Goal: Task Accomplishment & Management: Complete application form

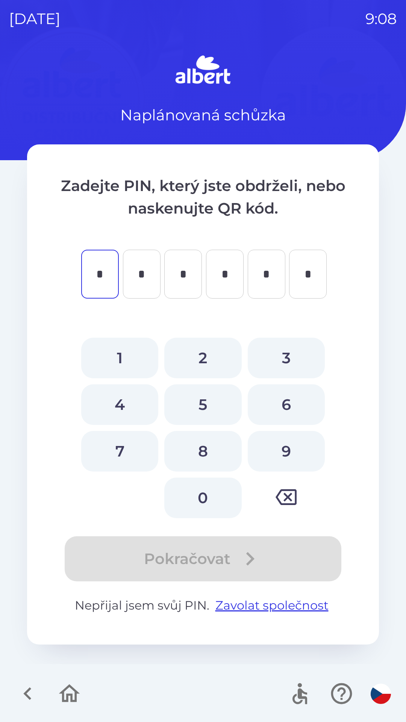
click at [23, 688] on icon "button" at bounding box center [27, 693] width 25 height 25
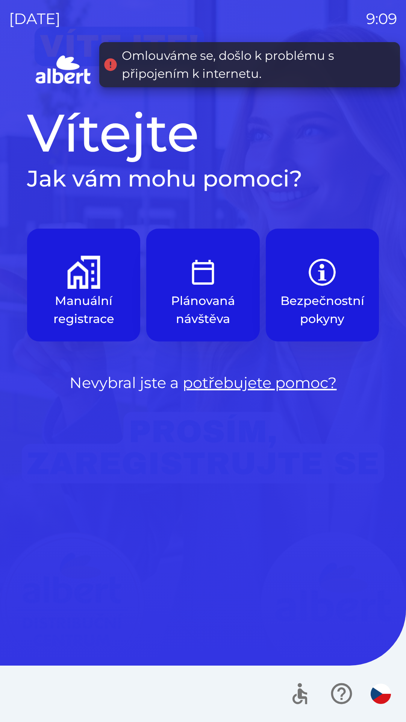
click at [71, 303] on p "Manuální registrace" at bounding box center [83, 310] width 77 height 36
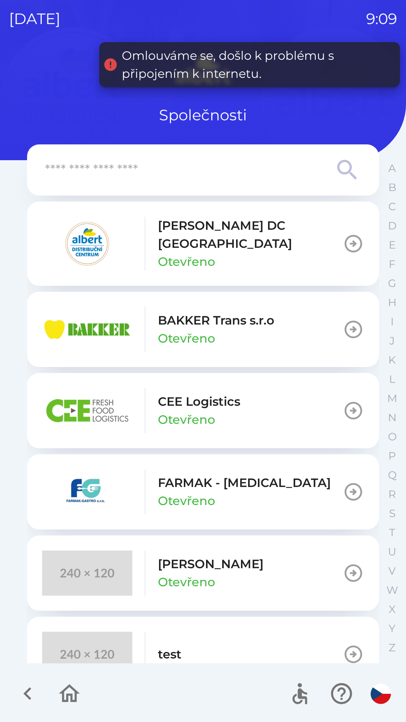
click at [127, 238] on img "button" at bounding box center [87, 243] width 90 height 45
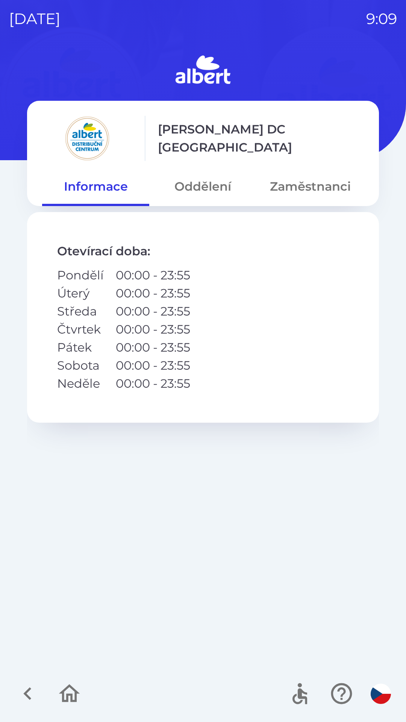
click at [200, 193] on button "Oddělení" at bounding box center [202, 186] width 107 height 27
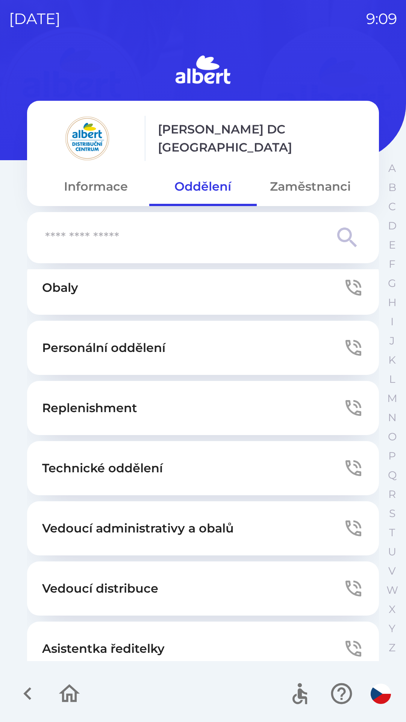
scroll to position [204, 0]
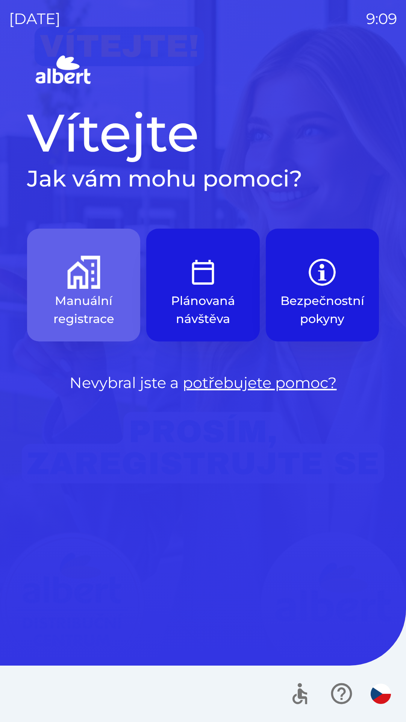
click at [62, 279] on button "Manuální registrace" at bounding box center [83, 284] width 113 height 113
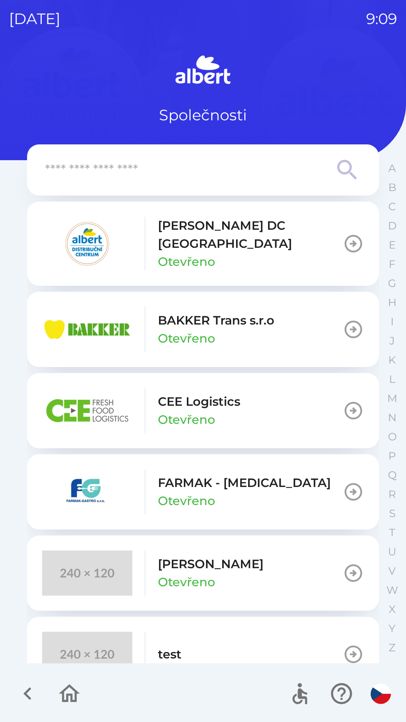
click at [129, 224] on img "button" at bounding box center [87, 243] width 90 height 45
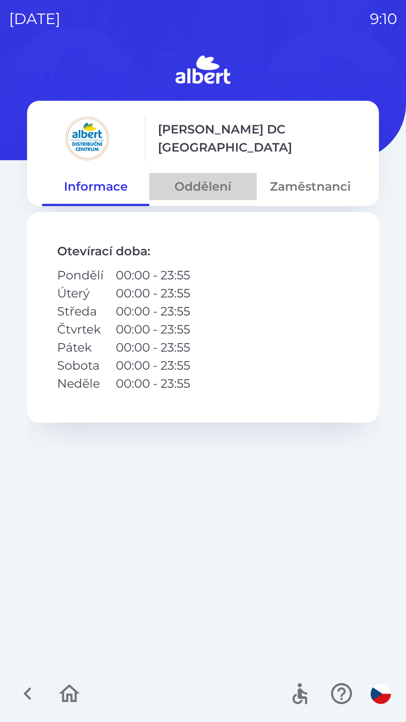
click at [197, 179] on button "Oddělení" at bounding box center [202, 186] width 107 height 27
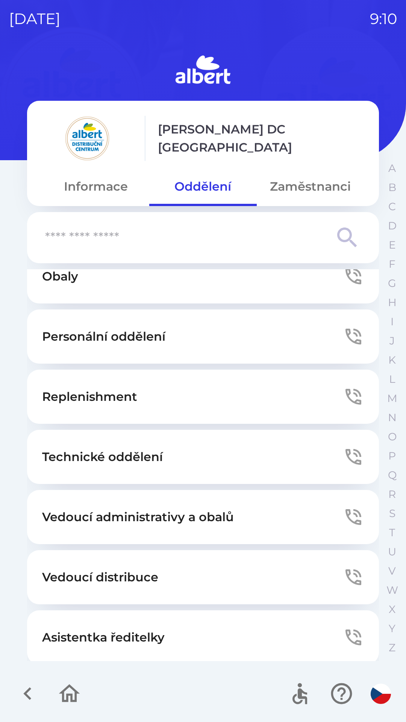
scroll to position [204, 0]
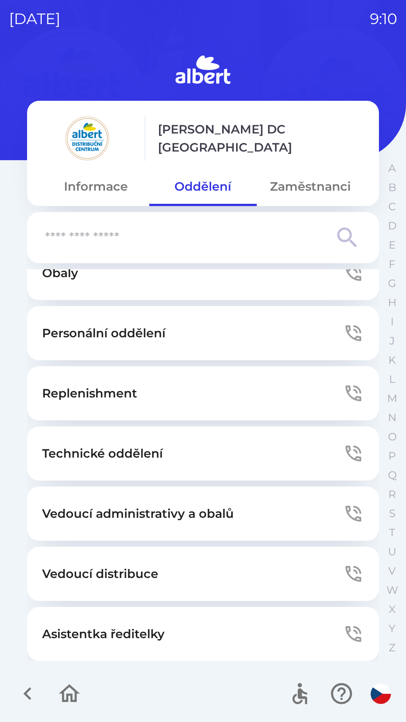
click at [257, 569] on button "Vedoucí distribuce" at bounding box center [203, 573] width 352 height 54
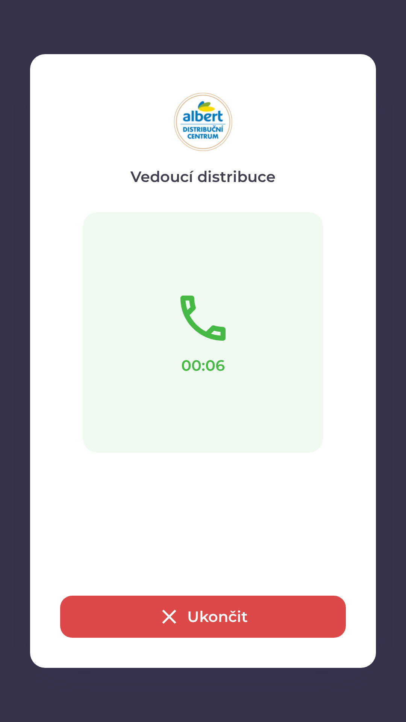
click at [237, 616] on button "Ukončit" at bounding box center [203, 616] width 286 height 42
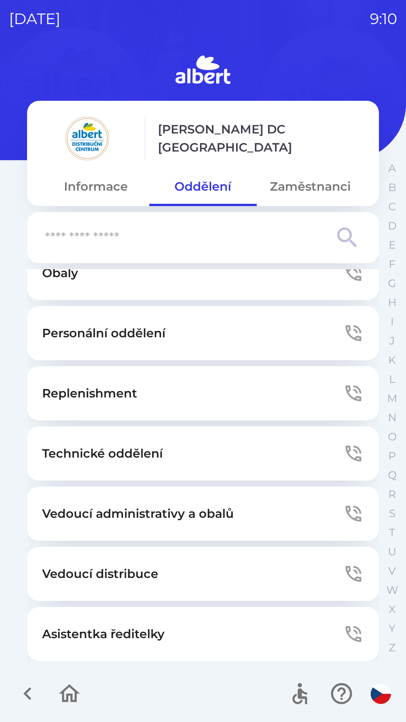
click at [230, 577] on button "Vedoucí distribuce" at bounding box center [203, 573] width 352 height 54
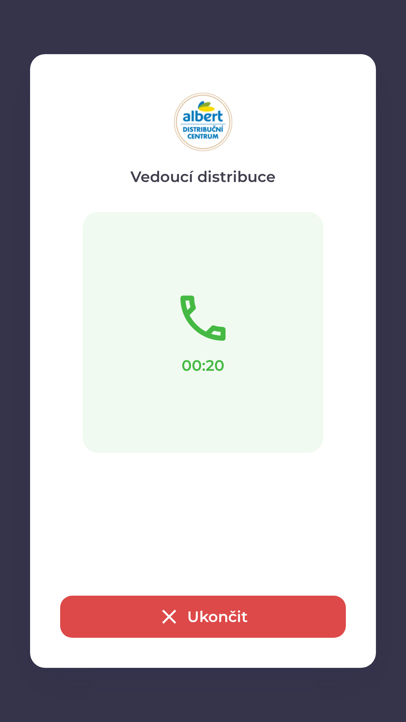
click at [194, 620] on button "Ukončit" at bounding box center [203, 616] width 286 height 42
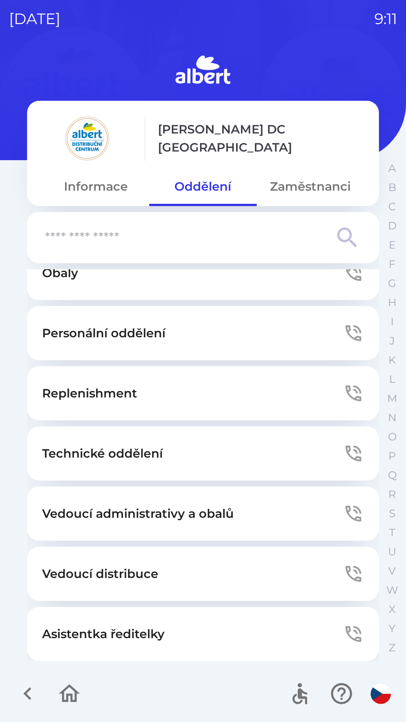
click at [336, 182] on button "Zaměstnanci" at bounding box center [310, 186] width 107 height 27
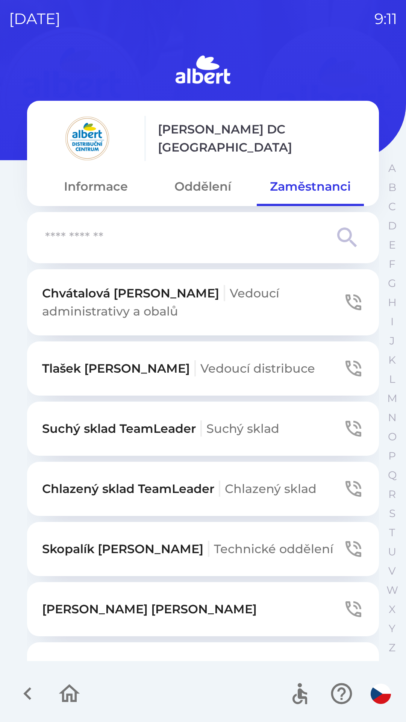
click at [60, 231] on input "text" at bounding box center [188, 237] width 286 height 21
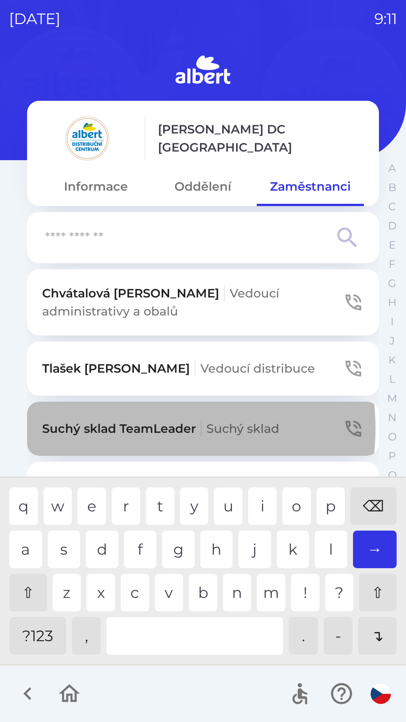
click at [154, 428] on p "Suchý sklad TeamLeader Suchý sklad" at bounding box center [160, 428] width 237 height 18
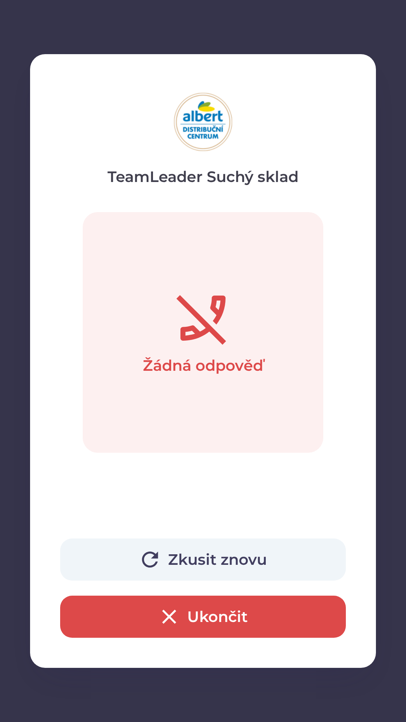
click at [166, 616] on icon "button" at bounding box center [169, 616] width 24 height 24
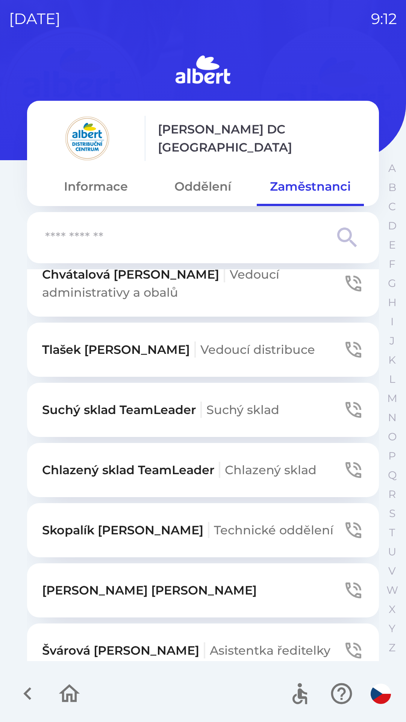
scroll to position [0, 0]
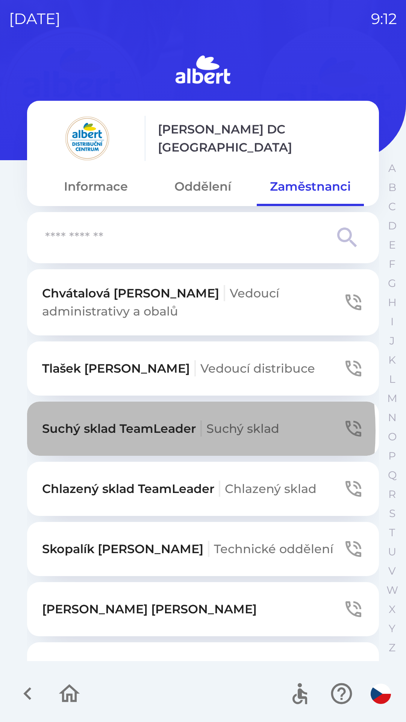
click at [116, 431] on p "Suchý sklad TeamLeader Suchý sklad" at bounding box center [160, 428] width 237 height 18
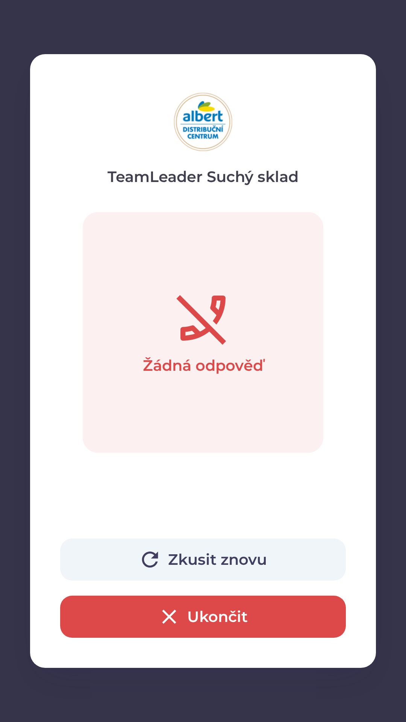
click at [219, 622] on button "Ukončit" at bounding box center [203, 616] width 286 height 42
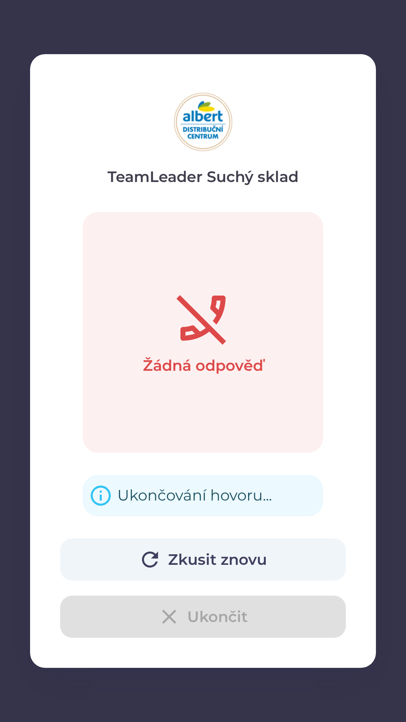
click at [169, 621] on div "Zkusit znovu Ukončit" at bounding box center [203, 587] width 286 height 99
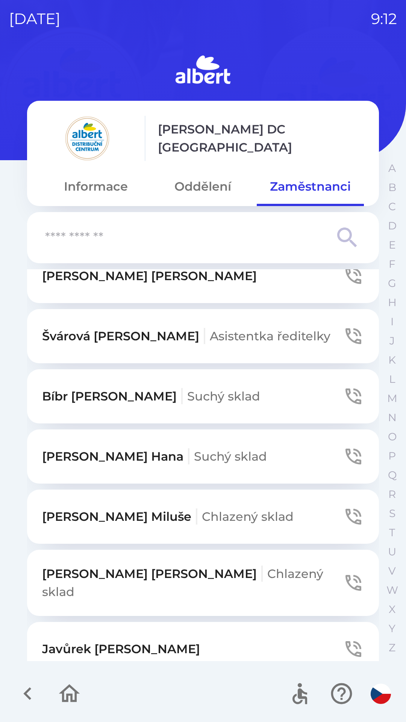
scroll to position [337, 0]
